Goal: Transaction & Acquisition: Purchase product/service

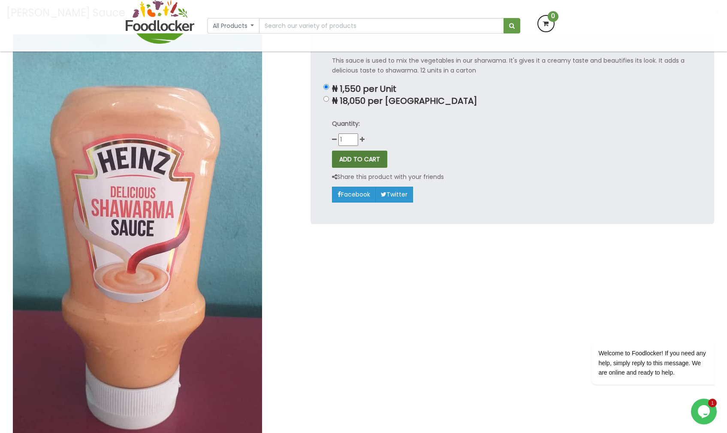
click at [355, 161] on button "ADD TO CART" at bounding box center [359, 159] width 55 height 17
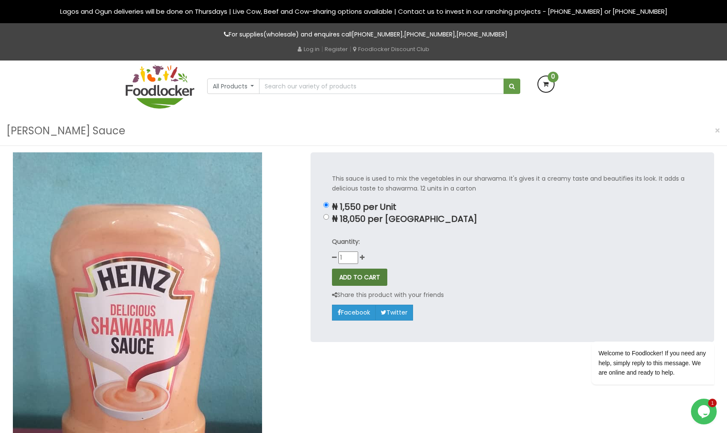
click at [362, 282] on button "ADD TO CART" at bounding box center [359, 277] width 55 height 17
click at [361, 267] on div "This sauce is used to mix the vegetables in our sharwama. It's gives it a cream…" at bounding box center [513, 246] width 404 height 189
click at [362, 276] on button "ADD TO CART" at bounding box center [359, 277] width 55 height 17
click at [354, 257] on input "1" at bounding box center [349, 257] width 20 height 12
click at [354, 260] on input "0" at bounding box center [349, 257] width 20 height 12
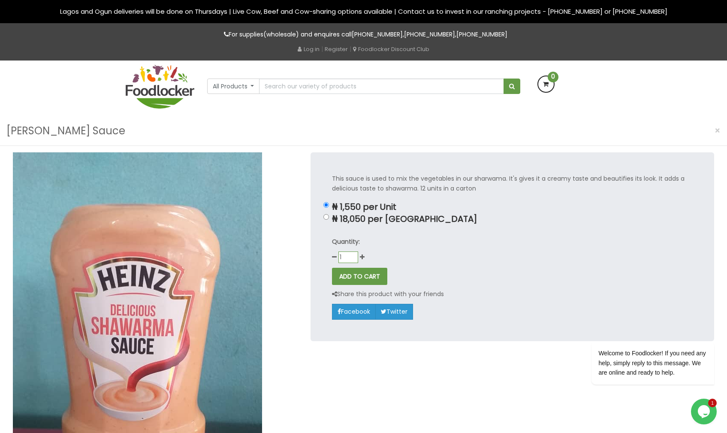
click at [354, 253] on input "1" at bounding box center [349, 257] width 20 height 12
click at [354, 255] on input "1" at bounding box center [349, 257] width 20 height 12
type input "2"
click at [363, 281] on button "ADD TO CART" at bounding box center [359, 277] width 55 height 17
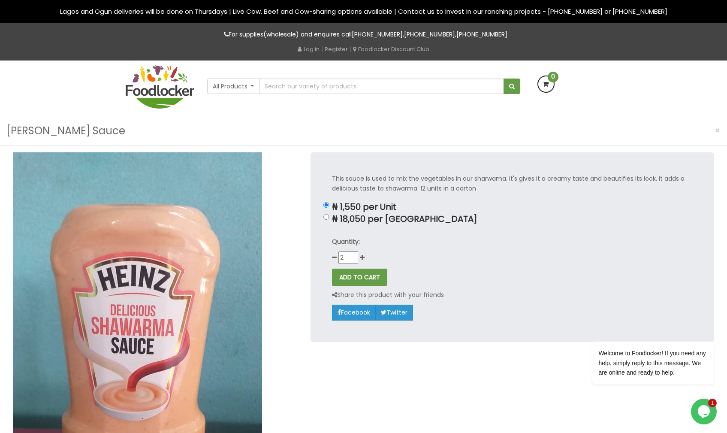
click at [153, 90] on img at bounding box center [160, 87] width 69 height 44
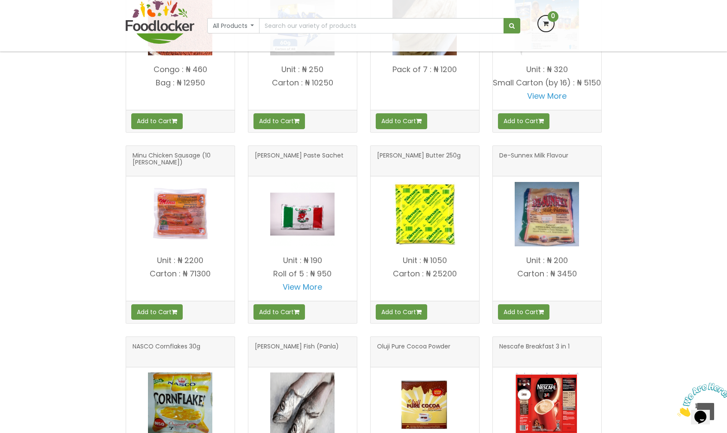
scroll to position [467, 0]
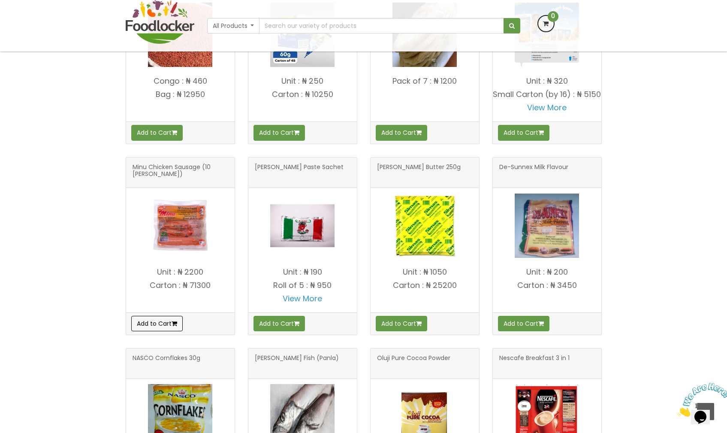
click at [160, 331] on button "Add to Cart" at bounding box center [156, 323] width 51 height 15
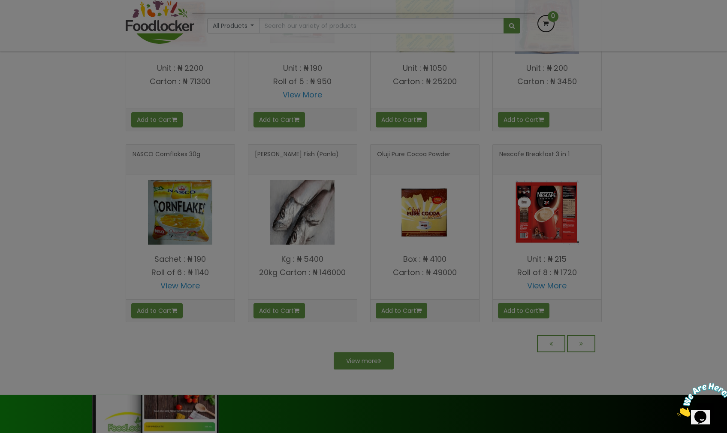
scroll to position [693, 0]
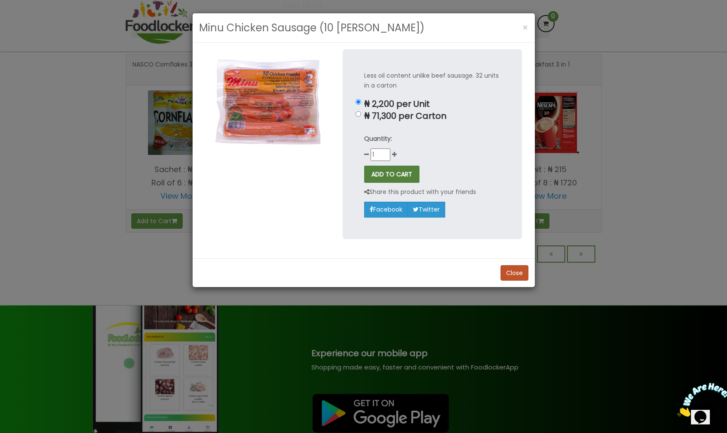
click at [394, 177] on button "ADD TO CART" at bounding box center [391, 174] width 55 height 17
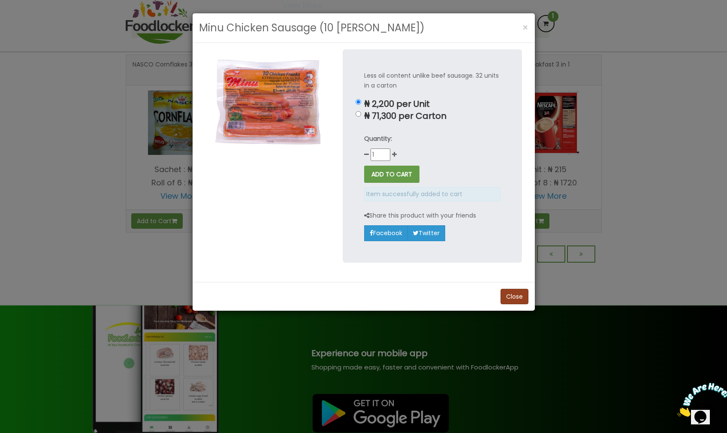
click at [521, 295] on button "Close" at bounding box center [515, 296] width 28 height 15
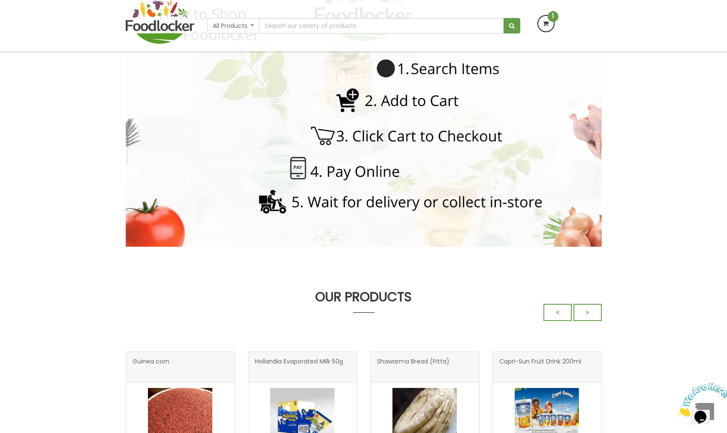
scroll to position [23, 0]
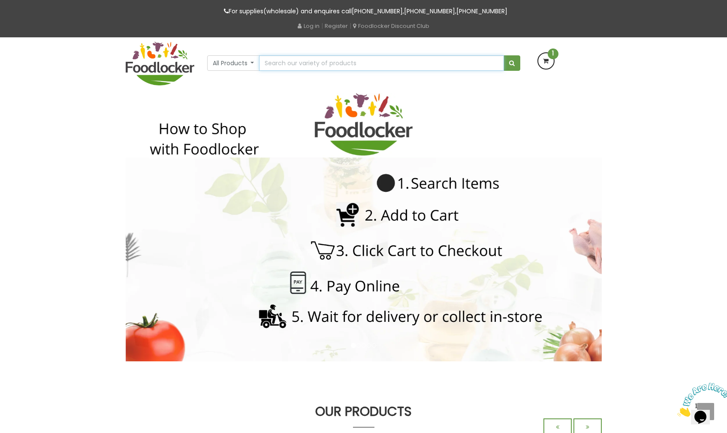
click at [328, 59] on input "text" at bounding box center [381, 62] width 245 height 15
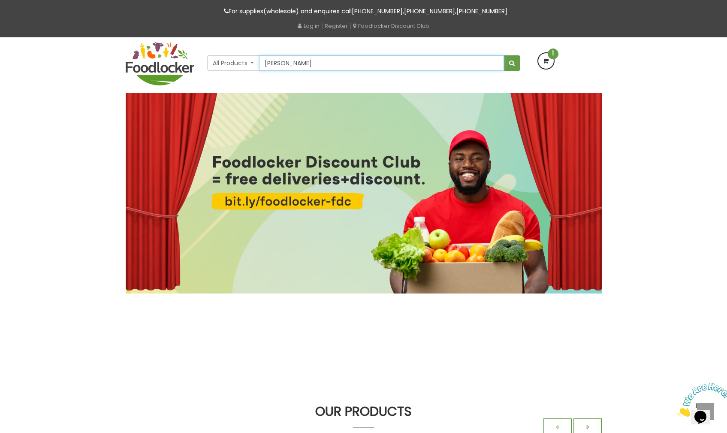
type input "henz"
click at [512, 63] on button "submit" at bounding box center [512, 62] width 17 height 15
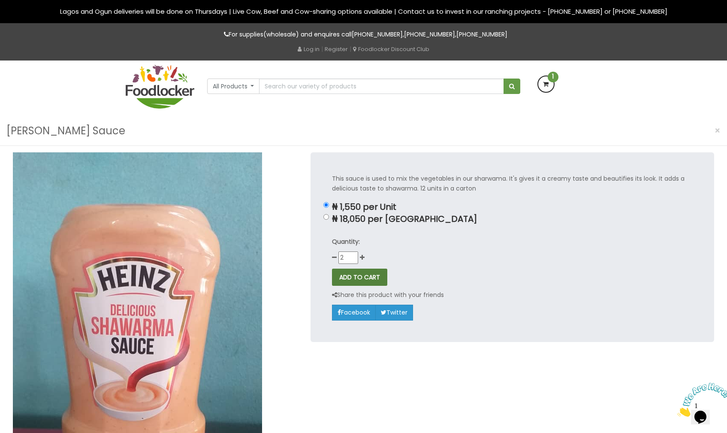
click at [359, 280] on button "ADD TO CART" at bounding box center [359, 277] width 55 height 17
type input "0"
click at [359, 272] on button "ADD TO CART" at bounding box center [359, 277] width 55 height 17
click at [359, 277] on button "ADD TO CART" at bounding box center [359, 277] width 55 height 17
type input "1"
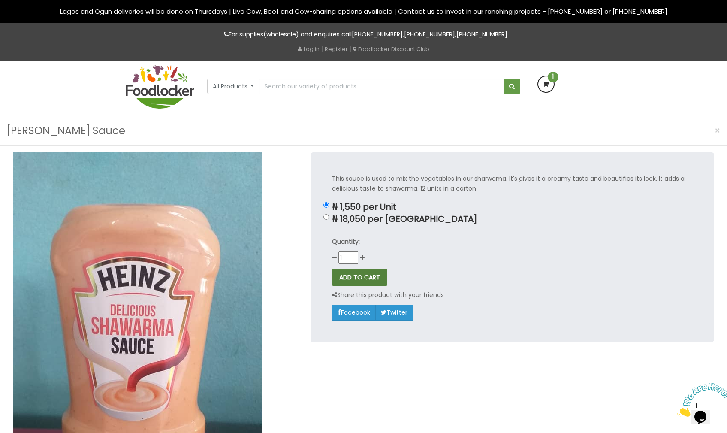
click at [351, 275] on button "ADD TO CART" at bounding box center [359, 277] width 55 height 17
click at [351, 276] on button "ADD TO CART" at bounding box center [359, 277] width 55 height 17
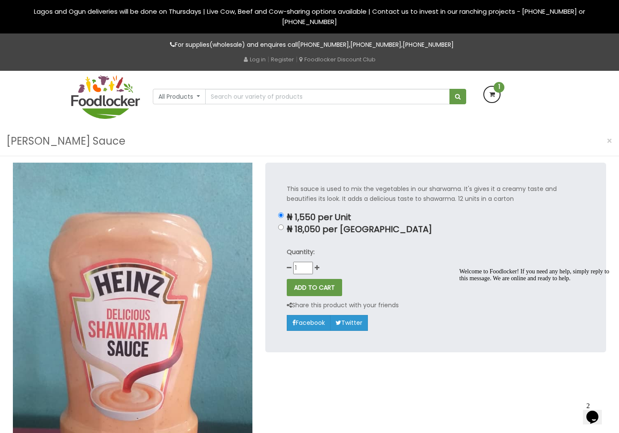
click at [488, 102] on icon at bounding box center [491, 94] width 15 height 15
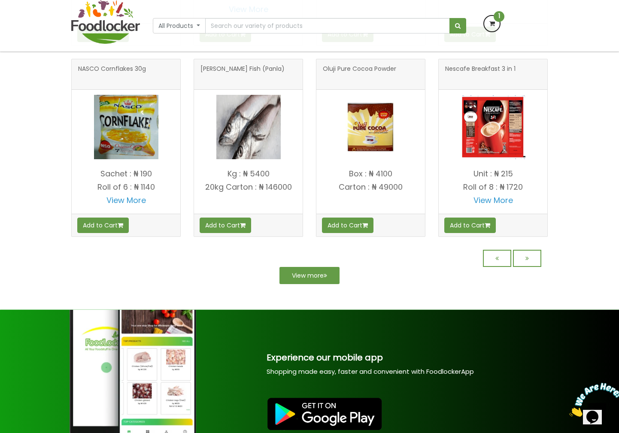
scroll to position [708, 0]
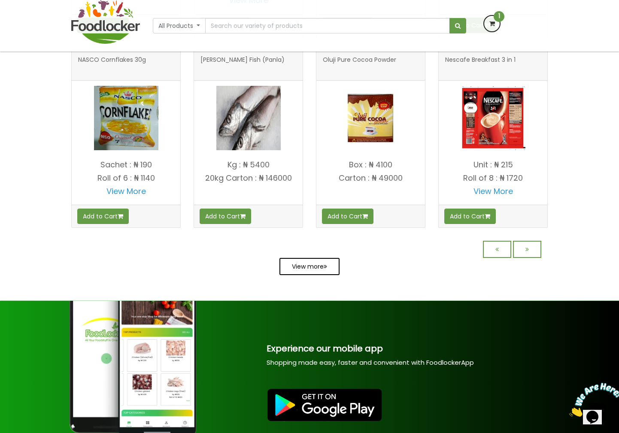
click at [305, 272] on link "View more" at bounding box center [309, 266] width 60 height 17
